Goal: Information Seeking & Learning: Learn about a topic

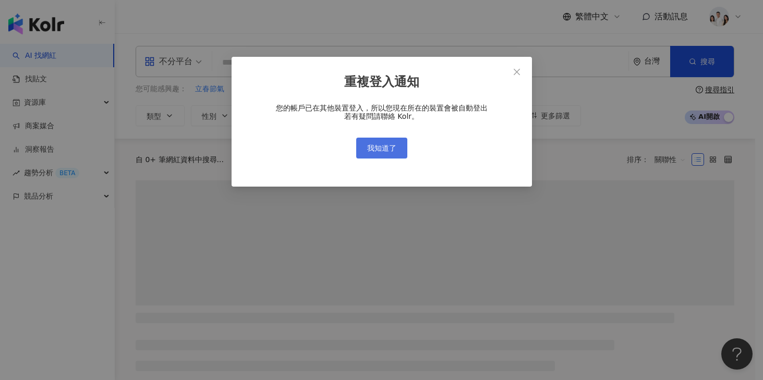
click at [386, 144] on span "我知道了" at bounding box center [381, 148] width 29 height 8
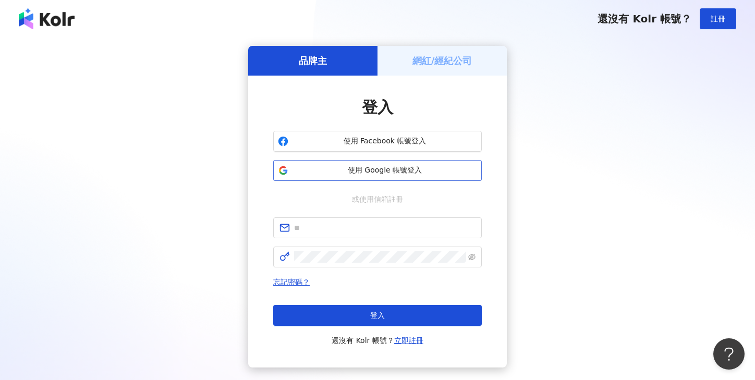
click at [393, 169] on span "使用 Google 帳號登入" at bounding box center [385, 170] width 185 height 10
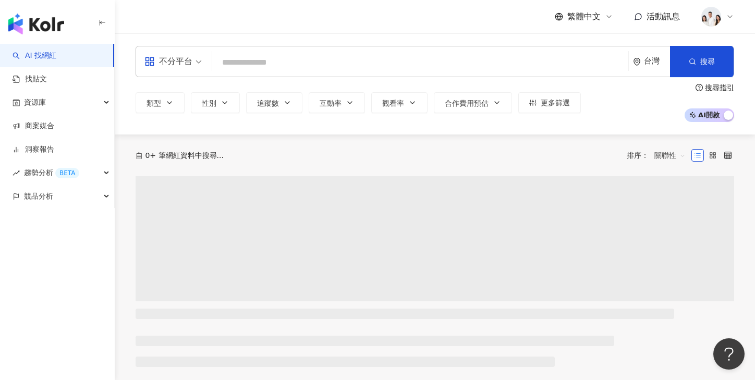
type input "**********"
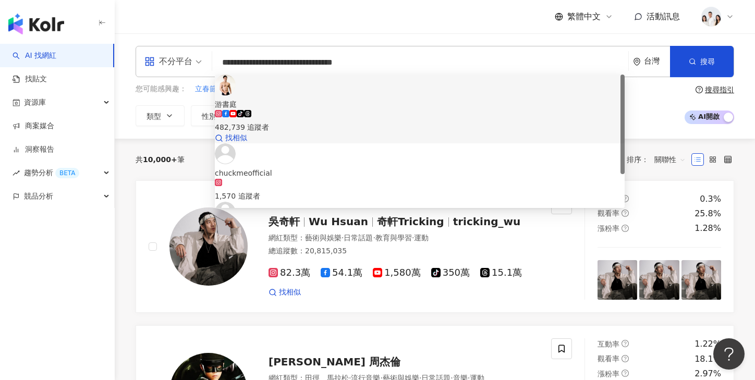
click at [312, 121] on div "482,739 追蹤者" at bounding box center [420, 126] width 410 height 11
